Goal: Check status: Check status

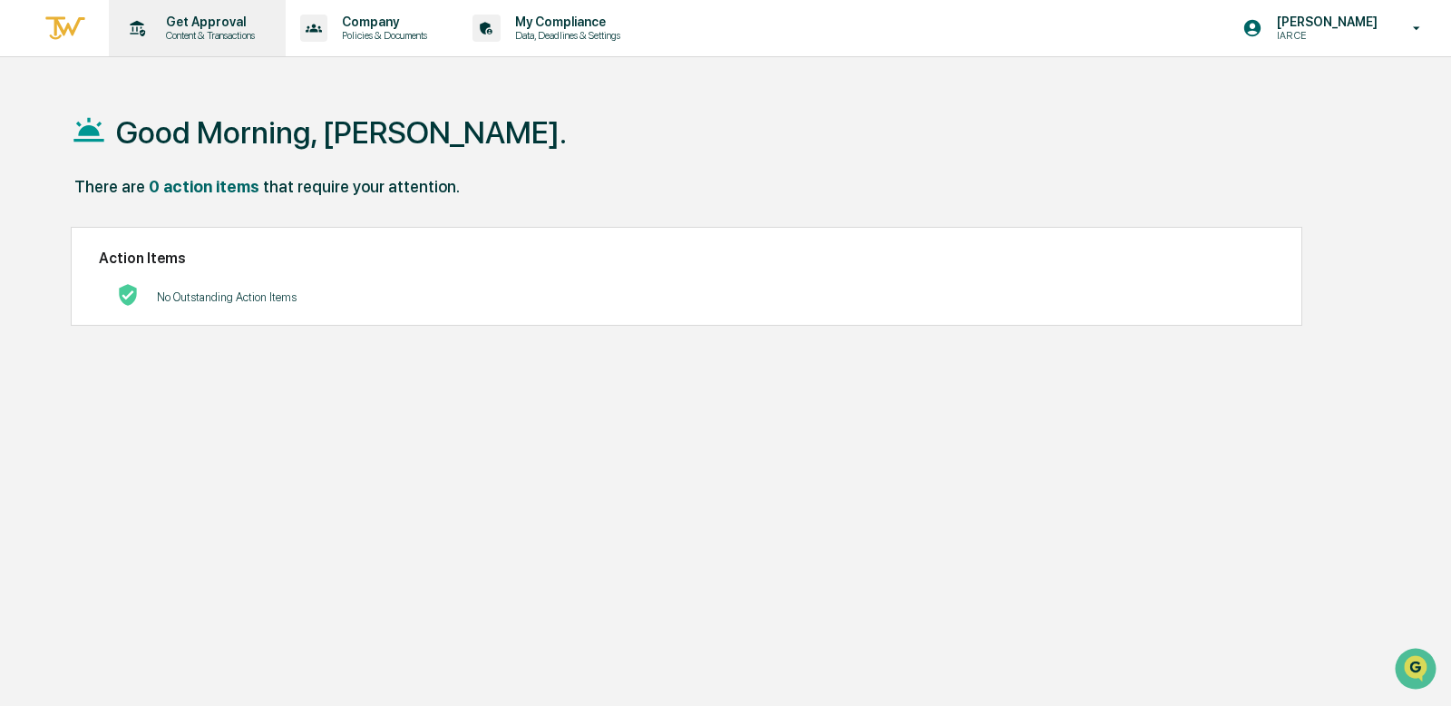
click at [180, 27] on p "Get Approval" at bounding box center [207, 22] width 112 height 15
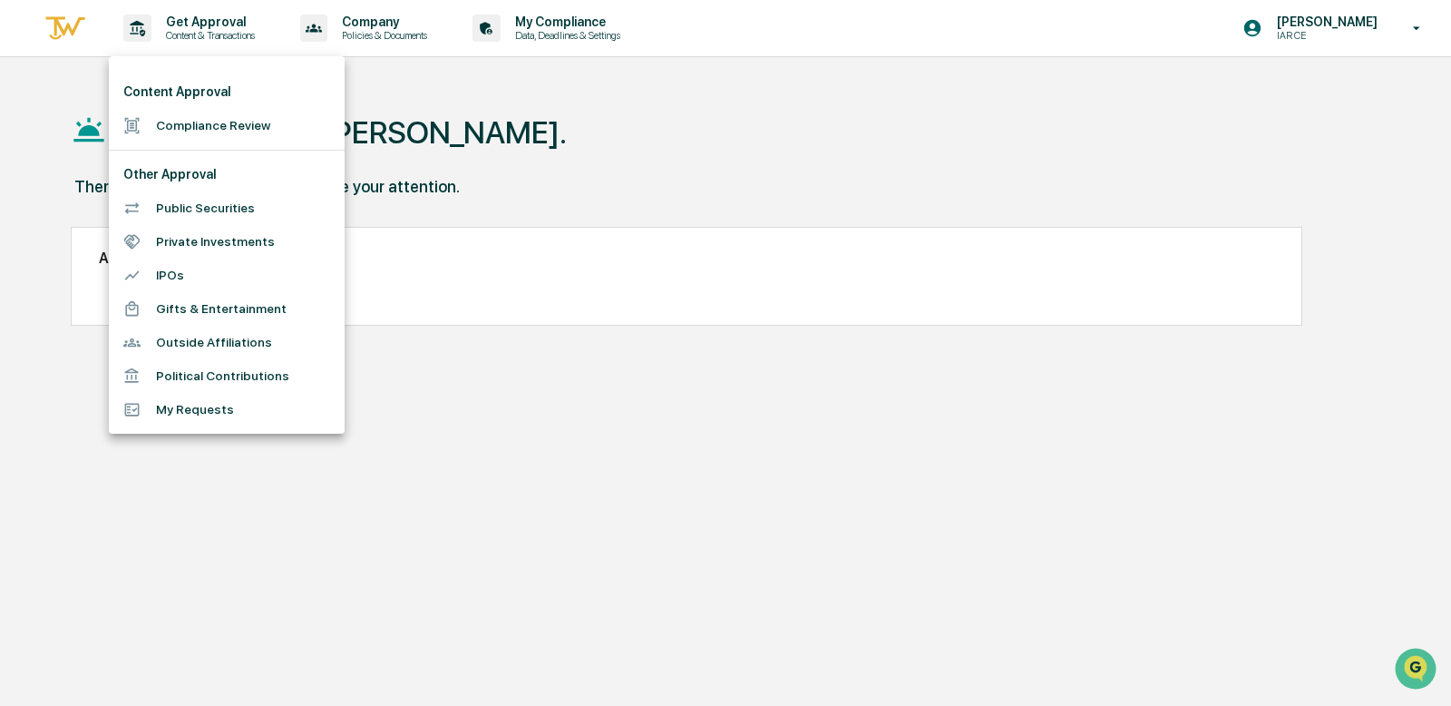
click at [218, 411] on li "My Requests" at bounding box center [227, 410] width 236 height 34
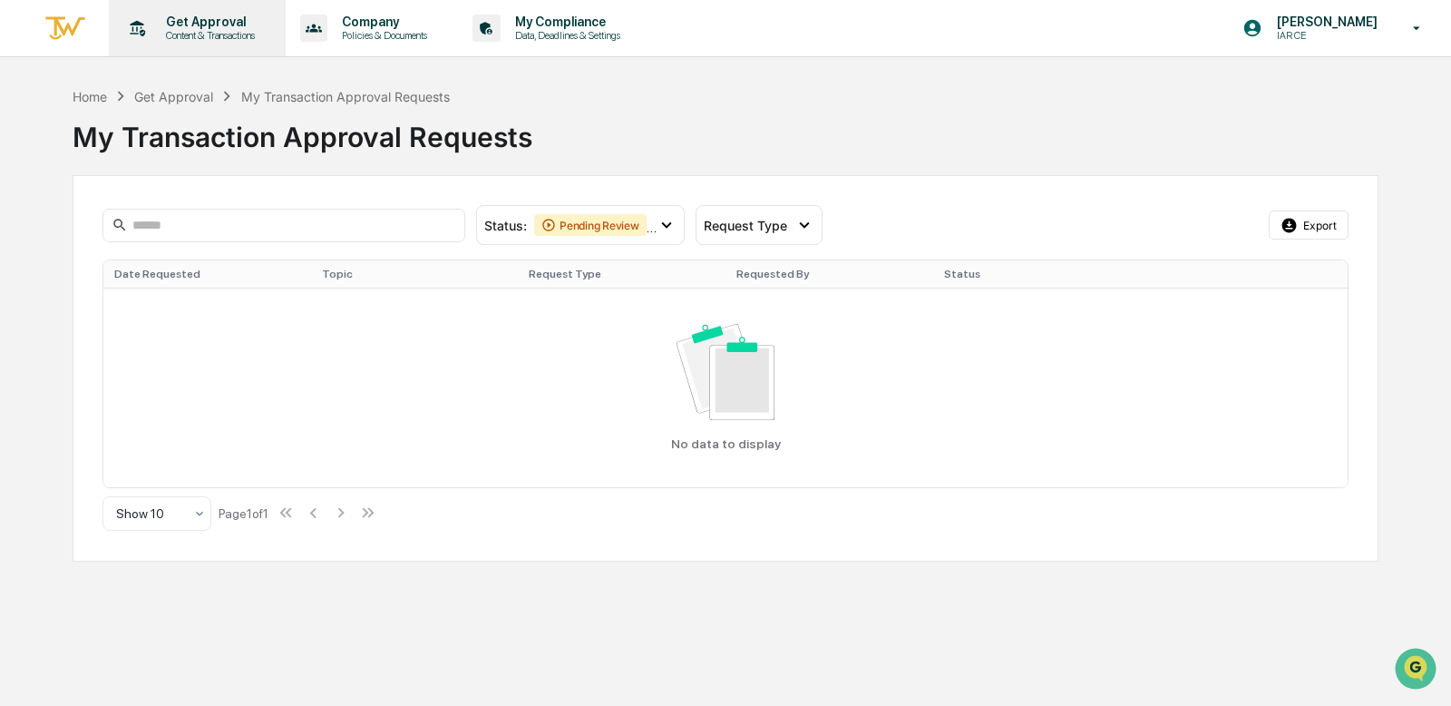
click at [209, 36] on p "Content & Transactions" at bounding box center [207, 35] width 112 height 13
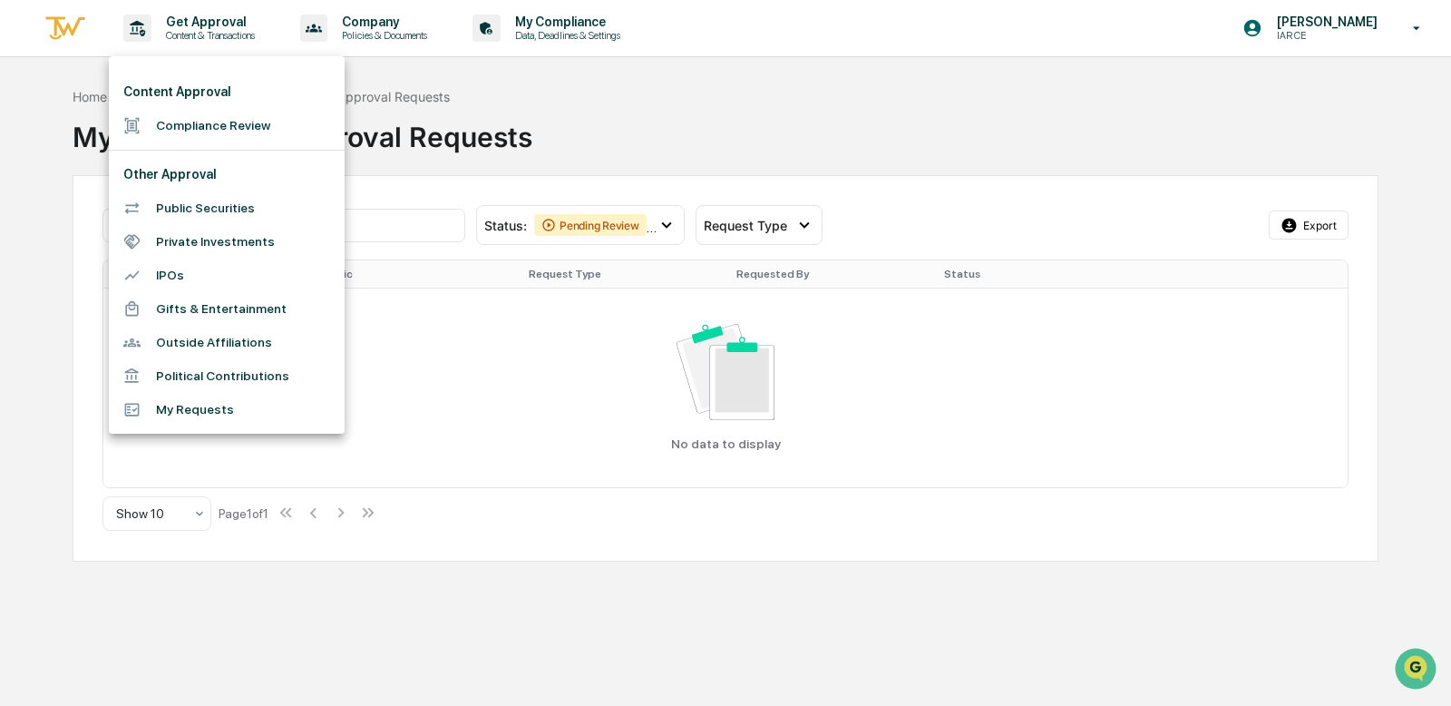
click at [190, 124] on li "Compliance Review" at bounding box center [227, 126] width 236 height 34
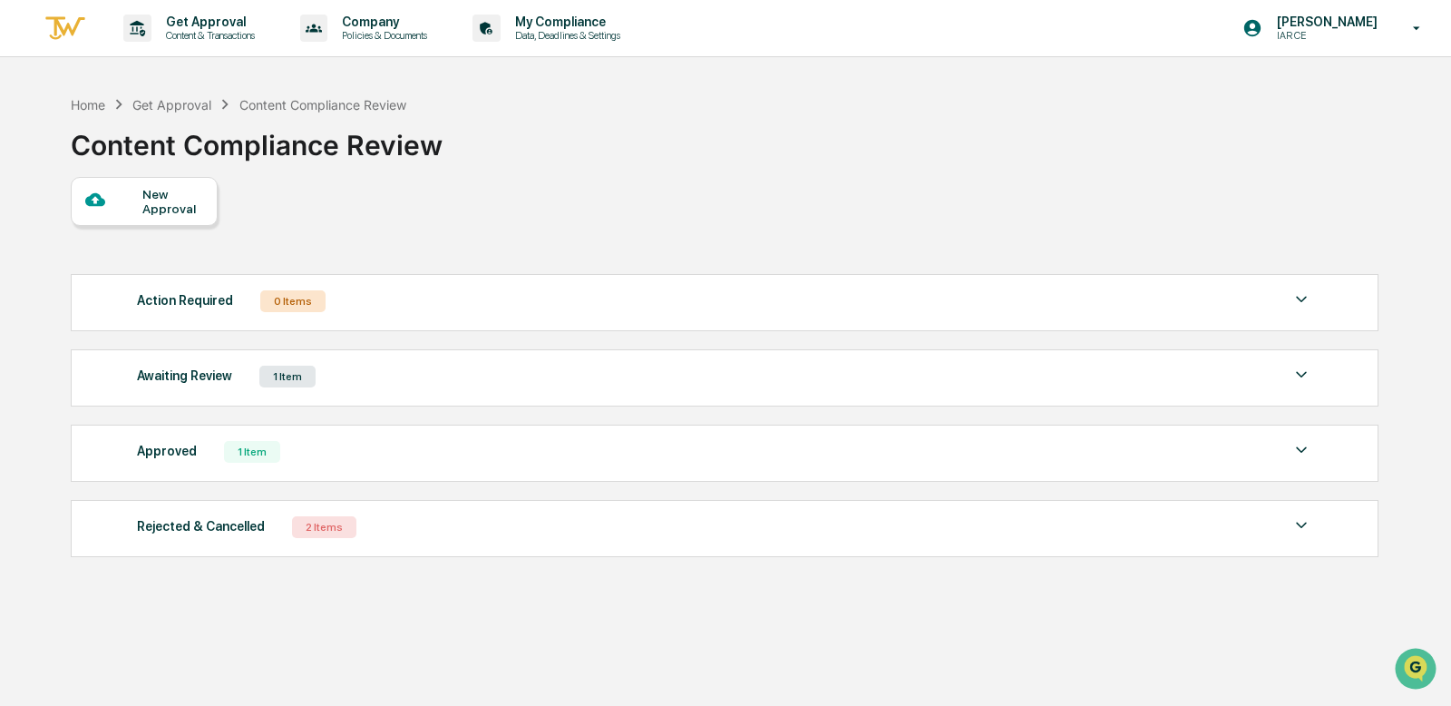
click at [175, 210] on div "New Approval" at bounding box center [172, 201] width 61 height 29
click at [248, 448] on div "1 Item" at bounding box center [252, 452] width 56 height 22
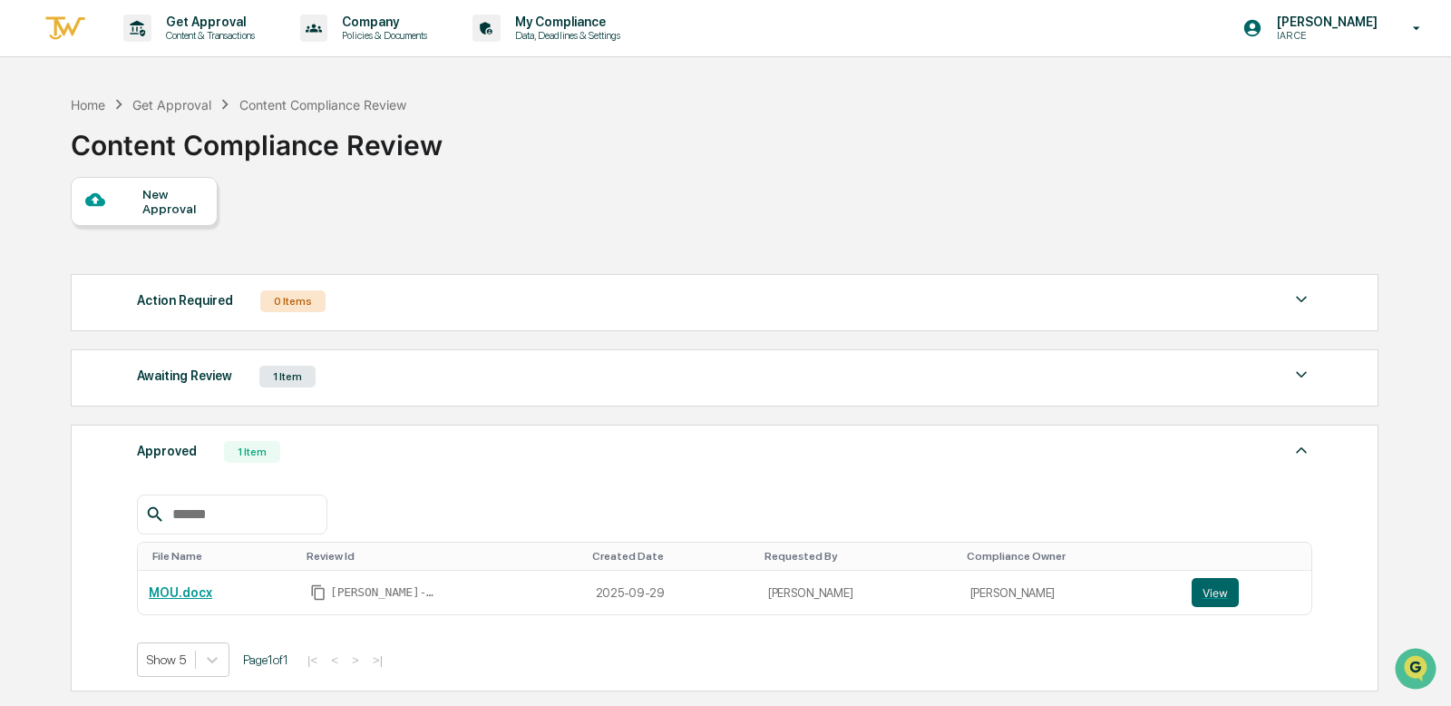
scroll to position [207, 0]
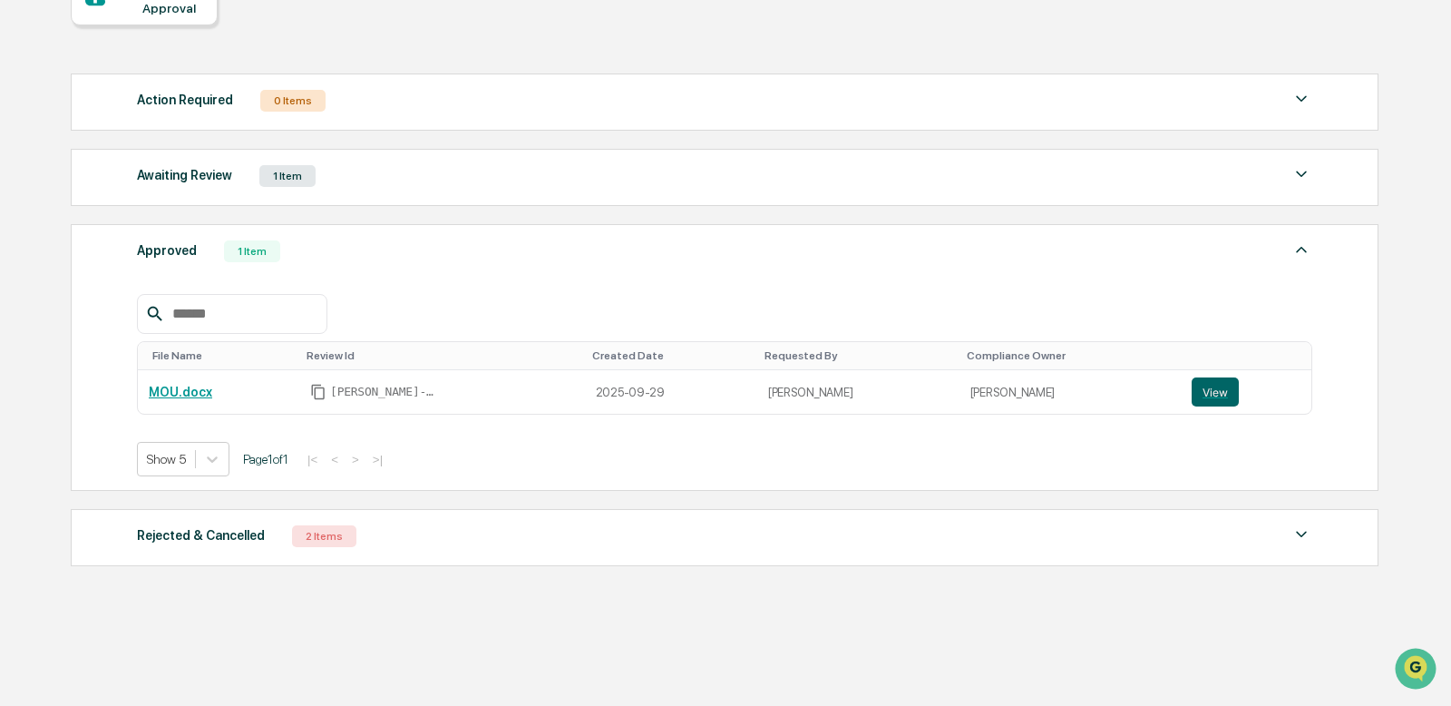
click at [243, 534] on div "Rejected & Cancelled" at bounding box center [201, 535] width 128 height 24
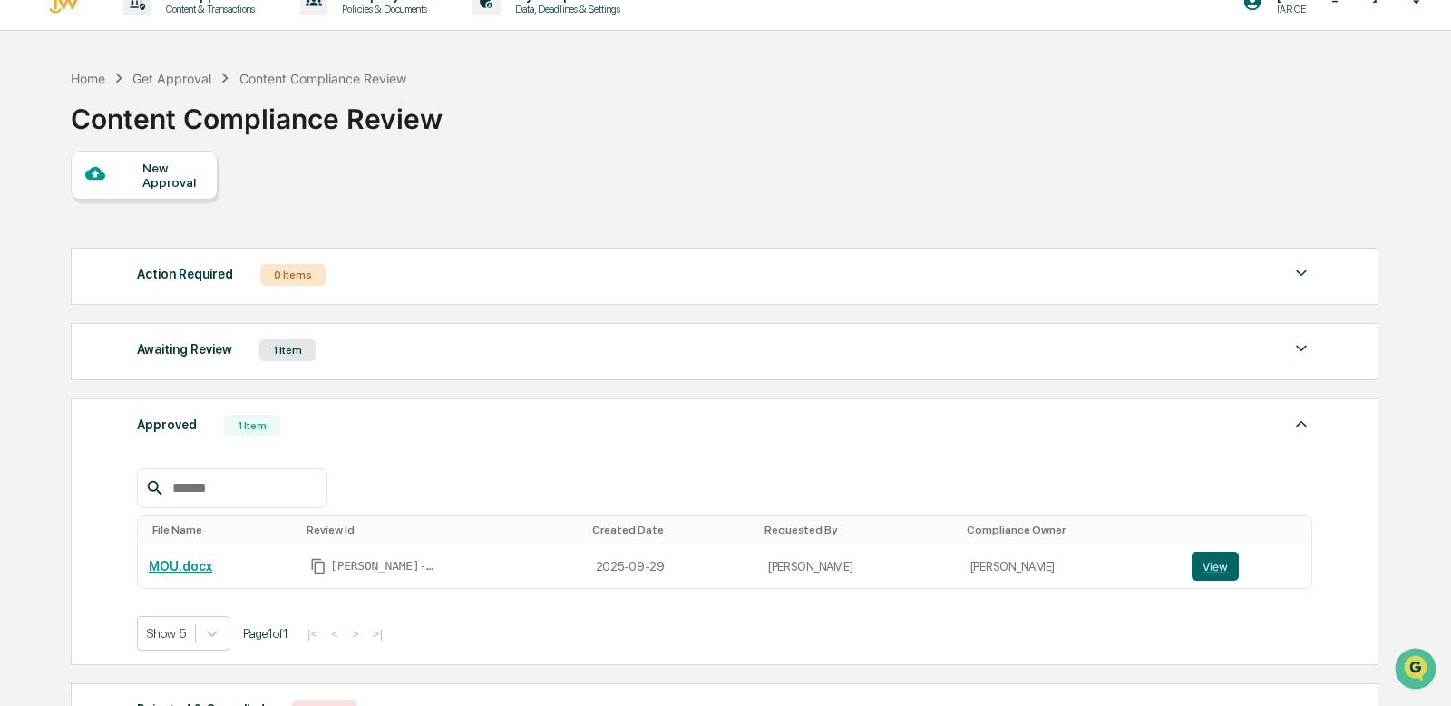
scroll to position [0, 0]
